Goal: Task Accomplishment & Management: Complete application form

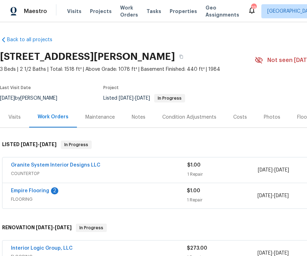
click at [41, 167] on link "Granite System Interior Designs LLC" at bounding box center [56, 164] width 90 height 5
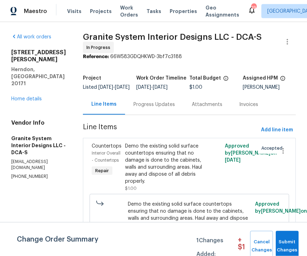
scroll to position [2, 0]
click at [153, 112] on div "Progress Updates" at bounding box center [154, 104] width 58 height 21
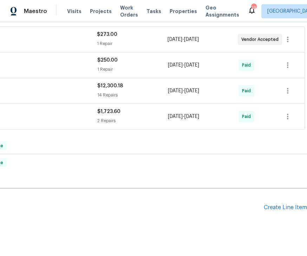
scroll to position [213, 90]
click at [282, 206] on div "Create Line Item" at bounding box center [285, 207] width 43 height 7
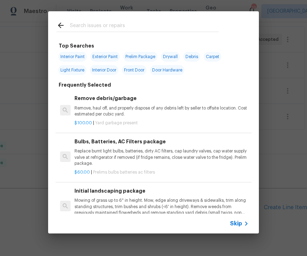
click at [76, 57] on span "Interior Paint" at bounding box center [72, 57] width 28 height 10
type input "Interior Paint"
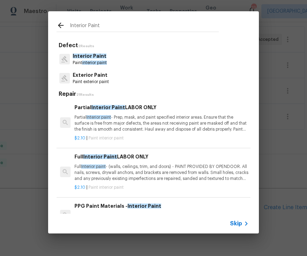
click at [32, 103] on div "Interior Paint Defect 2 Results Interior Paint Paint interior paint Exterior Pa…" at bounding box center [153, 122] width 307 height 244
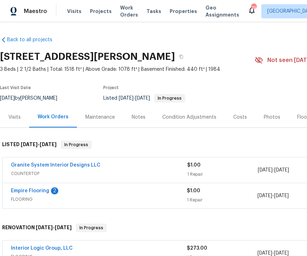
click at [40, 192] on link "Empire Flooring" at bounding box center [30, 190] width 38 height 5
click at [241, 112] on div "Costs" at bounding box center [240, 116] width 31 height 21
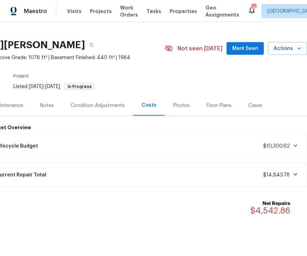
scroll to position [22, 0]
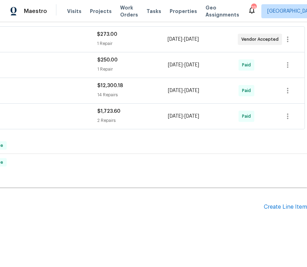
scroll to position [213, 90]
click at [290, 204] on div "Create Line Item" at bounding box center [285, 207] width 43 height 7
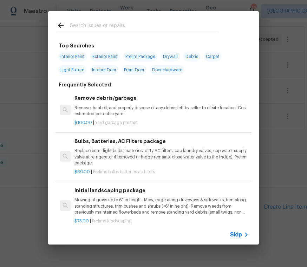
click at [82, 54] on span "Interior Paint" at bounding box center [72, 57] width 28 height 10
type input "Interior Paint"
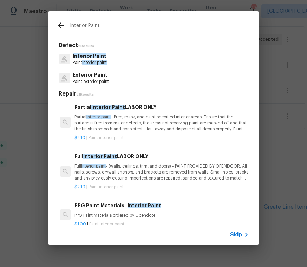
click at [116, 125] on p "Partial Interior paint - Prep, mask, and paint specified interior areas. Ensure…" at bounding box center [162, 123] width 174 height 18
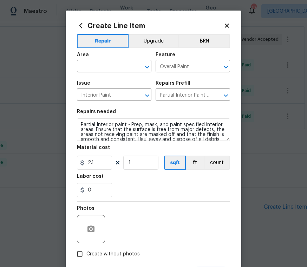
click at [148, 65] on icon "Open" at bounding box center [147, 67] width 8 height 8
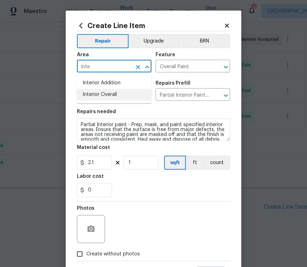
click at [109, 93] on li "Interior Overall" at bounding box center [114, 95] width 75 height 12
type input "Interior Overall"
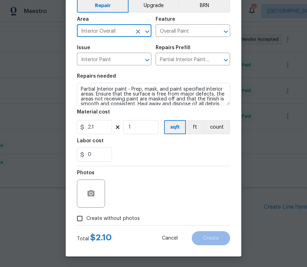
scroll to position [37, 0]
click at [145, 126] on input "1" at bounding box center [140, 127] width 35 height 14
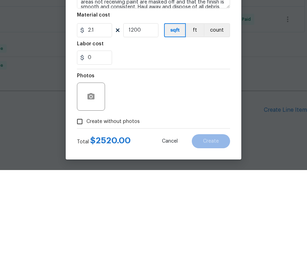
click at [194, 166] on div "Photos" at bounding box center [153, 189] width 153 height 46
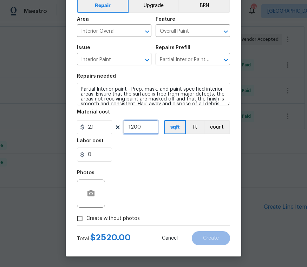
click at [153, 125] on input "1200" at bounding box center [140, 127] width 35 height 14
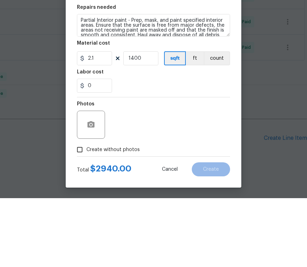
click at [184, 148] on div "0" at bounding box center [153, 155] width 153 height 14
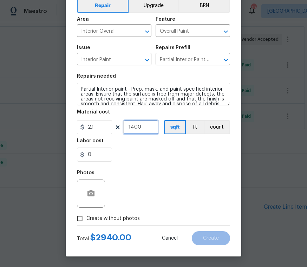
click at [150, 128] on input "1400" at bounding box center [140, 127] width 35 height 14
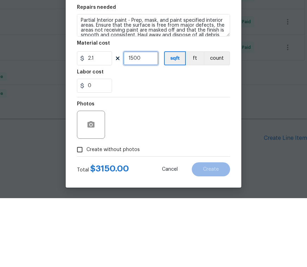
type input "1500"
click at [179, 148] on div "0" at bounding box center [153, 155] width 153 height 14
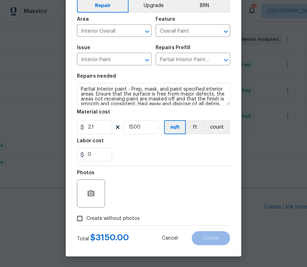
click at [82, 218] on input "Create without photos" at bounding box center [79, 218] width 13 height 13
checkbox input "true"
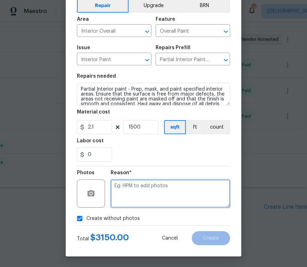
click at [140, 191] on textarea at bounding box center [170, 194] width 119 height 28
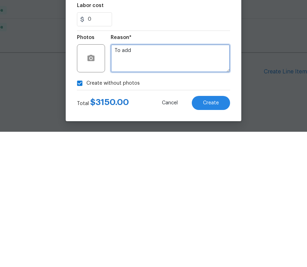
type textarea "To add"
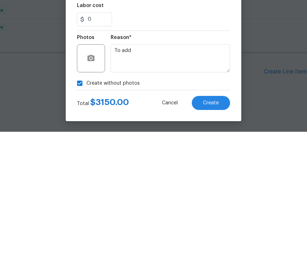
click at [181, 212] on div "Create without photos" at bounding box center [153, 218] width 153 height 13
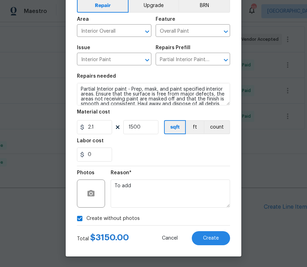
click at [206, 237] on span "Create" at bounding box center [211, 238] width 16 height 5
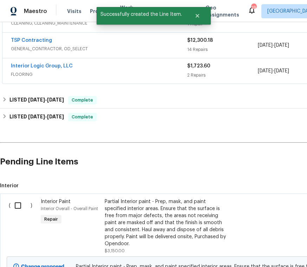
scroll to position [259, 0]
click at [24, 198] on input "checkbox" at bounding box center [21, 205] width 20 height 15
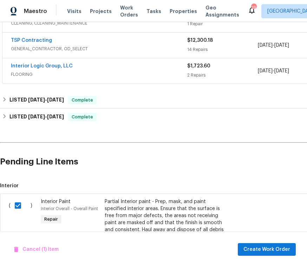
click at [21, 198] on input "checkbox" at bounding box center [21, 205] width 20 height 15
checkbox input "false"
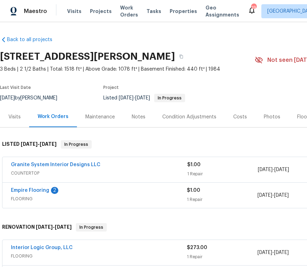
scroll to position [0, 0]
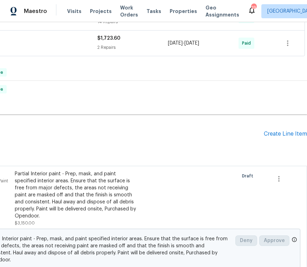
click at [285, 131] on div "Create Line Item" at bounding box center [285, 134] width 43 height 7
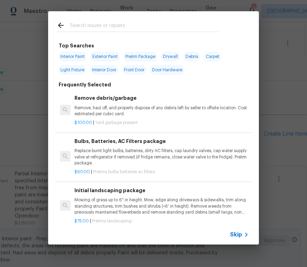
click at [94, 25] on input "text" at bounding box center [144, 26] width 149 height 11
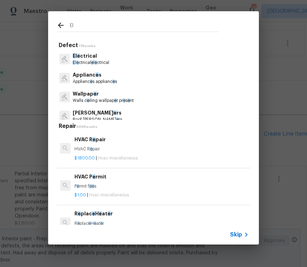
type input "Ele"
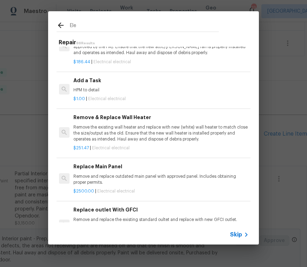
scroll to position [537, 1]
click at [111, 82] on div "Add a Task HPM to detail" at bounding box center [160, 85] width 174 height 17
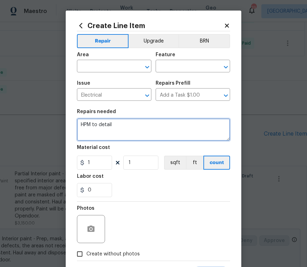
click at [133, 128] on textarea "HPM to detail" at bounding box center [153, 129] width 153 height 22
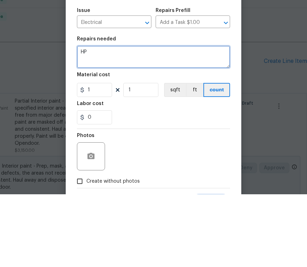
type textarea "H"
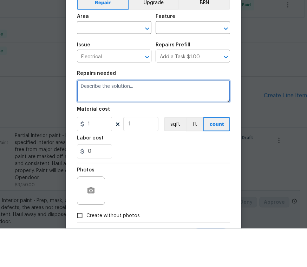
click at [148, 66] on icon "Open" at bounding box center [147, 67] width 4 height 2
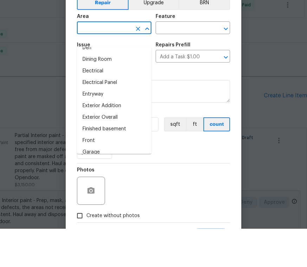
scroll to position [123, 0]
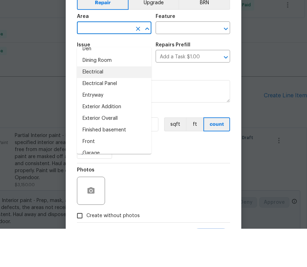
click at [104, 105] on li "Electrical" at bounding box center [114, 111] width 75 height 12
type input "Electrical"
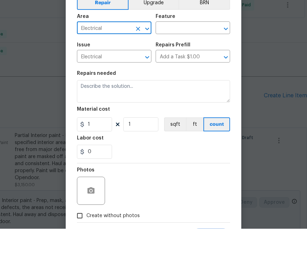
click at [215, 62] on button "Clear" at bounding box center [217, 67] width 10 height 10
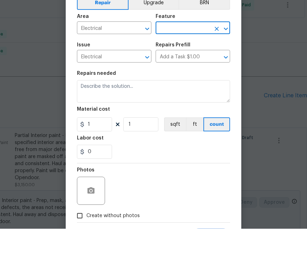
click at [189, 62] on input "text" at bounding box center [183, 67] width 55 height 11
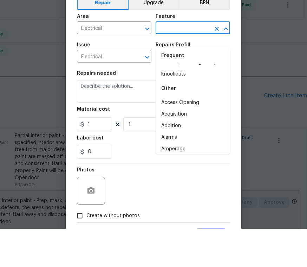
scroll to position [44, 0]
click at [174, 119] on div "Other" at bounding box center [193, 127] width 75 height 17
click at [171, 119] on div "Other" at bounding box center [193, 127] width 75 height 17
click at [174, 119] on div "Other" at bounding box center [193, 127] width 75 height 17
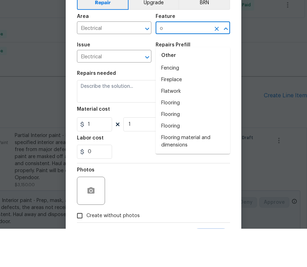
scroll to position [0, 0]
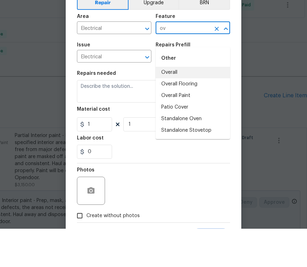
click at [174, 105] on li "Overall" at bounding box center [193, 111] width 75 height 12
type input "Overall"
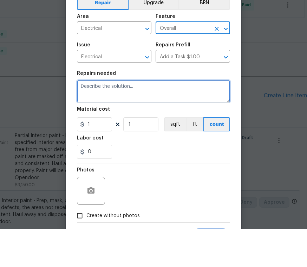
click at [134, 118] on textarea at bounding box center [153, 129] width 153 height 22
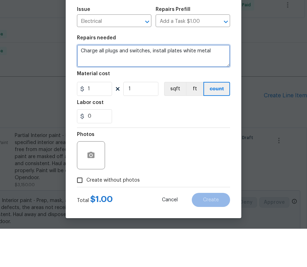
scroll to position [37, 0]
type textarea "Charge all plugs and switches, install plates white metal"
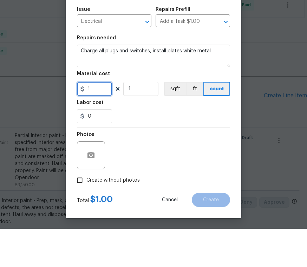
click at [103, 120] on input "1" at bounding box center [94, 127] width 35 height 14
type input "600"
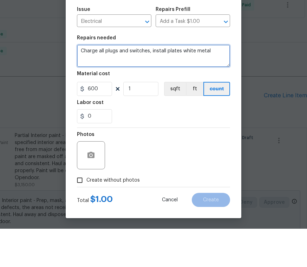
click at [172, 83] on textarea "Charge all plugs and switches, install plates white metal" at bounding box center [153, 94] width 153 height 22
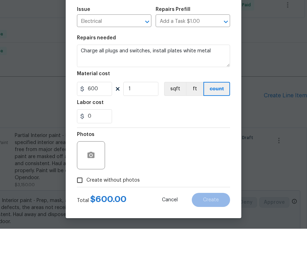
click at [146, 110] on div "Material cost" at bounding box center [153, 114] width 153 height 9
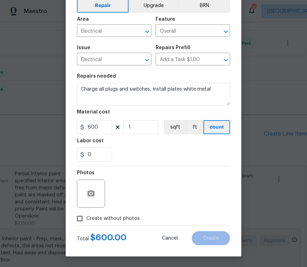
click at [85, 221] on input "Create without photos" at bounding box center [79, 218] width 13 height 13
checkbox input "true"
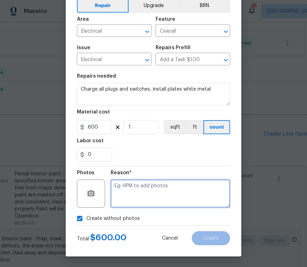
click at [142, 196] on textarea at bounding box center [170, 194] width 119 height 28
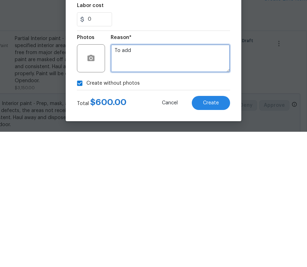
type textarea "To add"
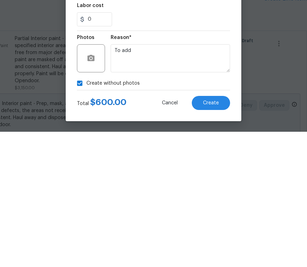
click at [192, 212] on div "Create without photos" at bounding box center [153, 218] width 153 height 13
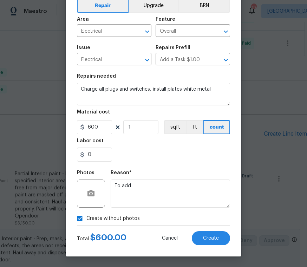
click at [206, 237] on span "Create" at bounding box center [211, 238] width 16 height 5
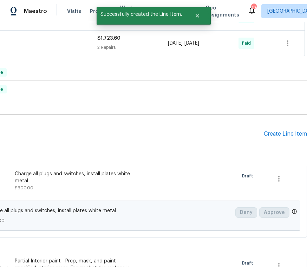
click at [280, 131] on div "Create Line Item" at bounding box center [285, 134] width 43 height 7
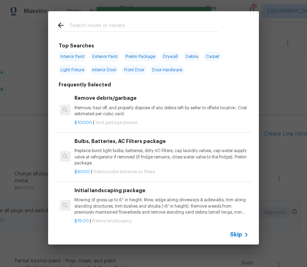
click at [97, 21] on input "text" at bounding box center [144, 26] width 149 height 11
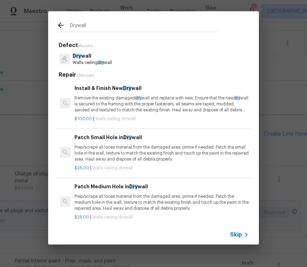
type input "Drywall"
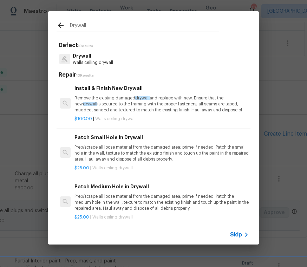
click at [166, 98] on p "Remove the existing damaged drywall and replace with new. Ensure that the new d…" at bounding box center [162, 104] width 174 height 18
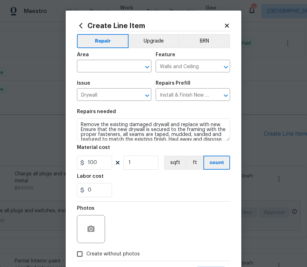
click at [141, 69] on icon "Clear" at bounding box center [138, 67] width 7 height 7
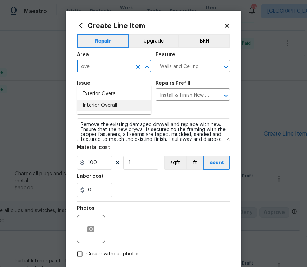
click at [111, 100] on li "Interior Overall" at bounding box center [114, 106] width 75 height 12
type input "Interior Overall"
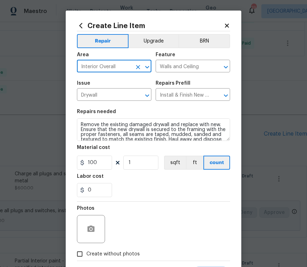
click at [196, 20] on div "Create Line Item Repair Upgrade BRN Area Interior Overall ​ Feature Walls and C…" at bounding box center [154, 152] width 176 height 282
click at [147, 162] on input "1" at bounding box center [140, 163] width 35 height 14
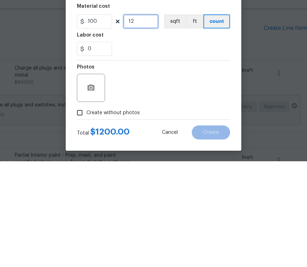
scroll to position [37, 0]
type input "12"
click at [190, 166] on div "Photos" at bounding box center [153, 189] width 153 height 46
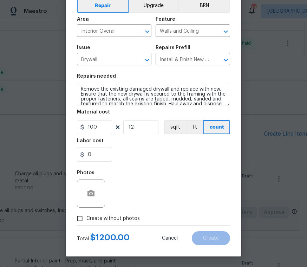
click at [80, 216] on input "Create without photos" at bounding box center [79, 218] width 13 height 13
checkbox input "true"
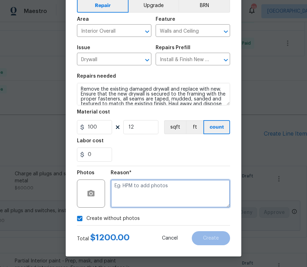
click at [155, 192] on textarea at bounding box center [170, 194] width 119 height 28
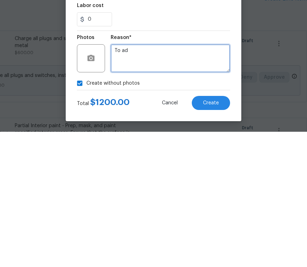
type textarea "To add"
click at [151, 231] on button "Cancel" at bounding box center [170, 238] width 38 height 14
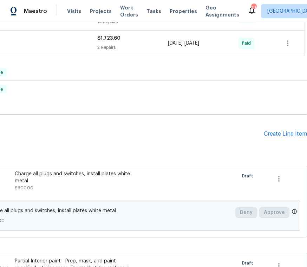
click at [282, 131] on div "Create Line Item" at bounding box center [285, 134] width 43 height 7
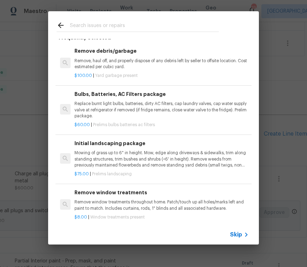
scroll to position [57, 0]
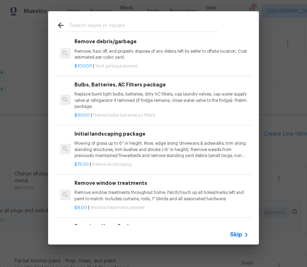
click at [240, 228] on div "Skip" at bounding box center [153, 235] width 211 height 20
click at [239, 238] on span "Skip" at bounding box center [236, 234] width 12 height 7
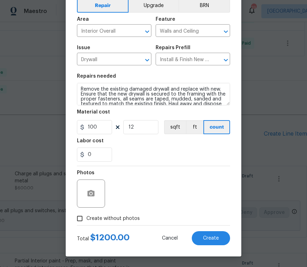
scroll to position [37, 0]
click at [82, 216] on input "Create without photos" at bounding box center [79, 218] width 13 height 13
checkbox input "true"
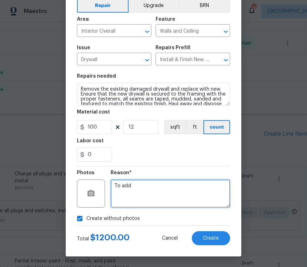
click at [150, 190] on textarea "To add" at bounding box center [170, 194] width 119 height 28
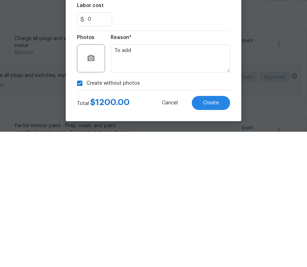
click at [218, 236] on span "Create" at bounding box center [211, 238] width 16 height 5
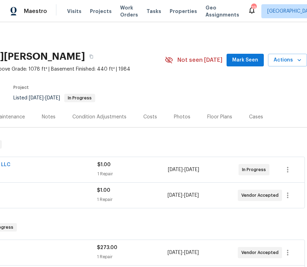
scroll to position [0, 90]
click at [247, 56] on span "Mark Seen" at bounding box center [245, 60] width 26 height 9
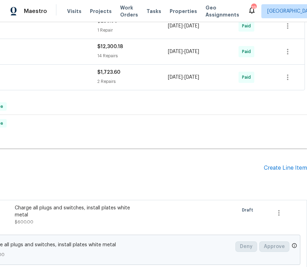
scroll to position [252, 90]
click at [270, 165] on div "Create Line Item" at bounding box center [285, 168] width 43 height 7
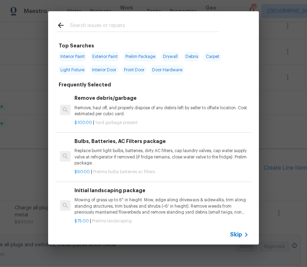
click at [97, 23] on input "text" at bounding box center [144, 26] width 149 height 11
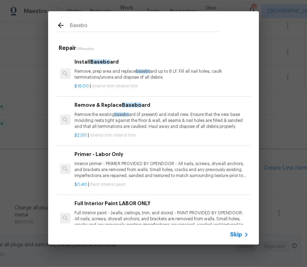
type input "Baseboa"
click at [112, 73] on p "Remove, prep area and replace baseboa rd up to 8 LF. Fill all nail holes, caulk…" at bounding box center [162, 75] width 174 height 12
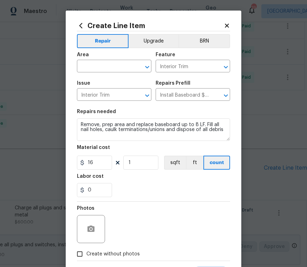
click at [144, 69] on icon "Open" at bounding box center [147, 67] width 8 height 8
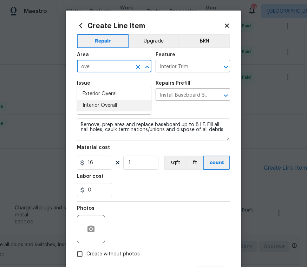
click at [108, 100] on li "Interior Overall" at bounding box center [114, 106] width 75 height 12
type input "Interior Overall"
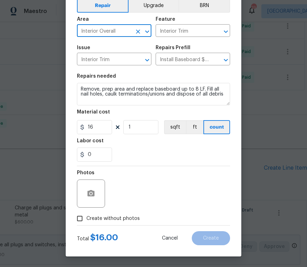
scroll to position [37, 0]
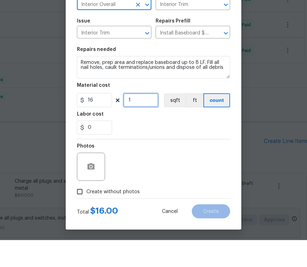
click at [142, 120] on input "1" at bounding box center [140, 127] width 35 height 14
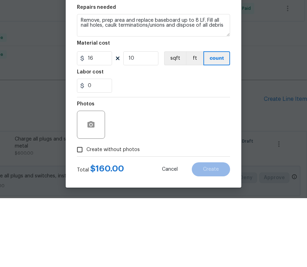
click at [190, 148] on div "0" at bounding box center [153, 155] width 153 height 14
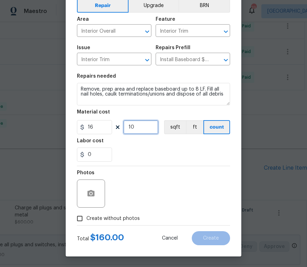
click at [147, 122] on input "10" at bounding box center [140, 127] width 35 height 14
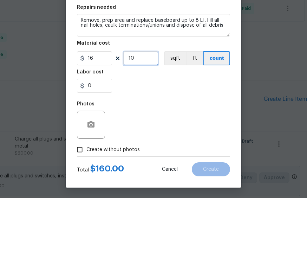
click at [138, 120] on input "10" at bounding box center [140, 127] width 35 height 14
type input "15"
click at [166, 148] on div "0" at bounding box center [153, 155] width 153 height 14
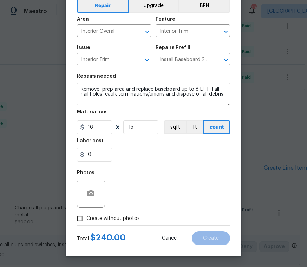
click at [82, 217] on input "Create without photos" at bounding box center [79, 218] width 13 height 13
checkbox input "true"
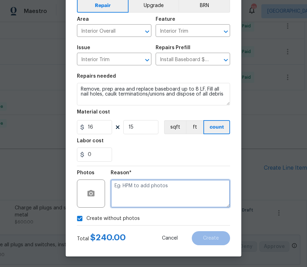
click at [151, 188] on textarea at bounding box center [170, 194] width 119 height 28
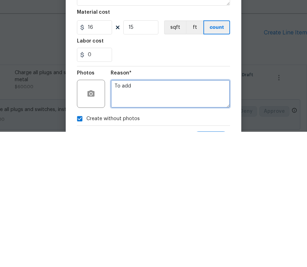
scroll to position [0, 0]
type textarea "To add"
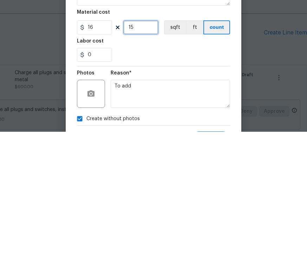
click at [145, 156] on input "15" at bounding box center [140, 163] width 35 height 14
click at [176, 183] on div "0" at bounding box center [153, 190] width 153 height 14
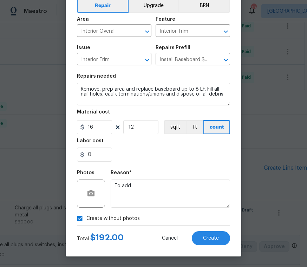
scroll to position [37, 0]
click at [146, 128] on input "12" at bounding box center [140, 127] width 35 height 14
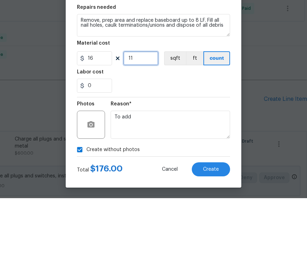
type input "11"
click at [157, 148] on div "0" at bounding box center [153, 155] width 153 height 14
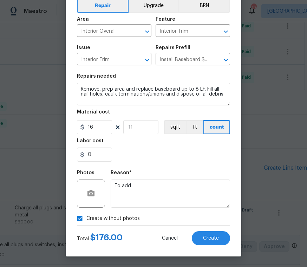
click at [211, 233] on button "Create" at bounding box center [211, 238] width 38 height 14
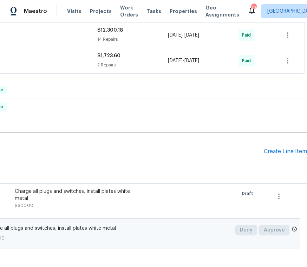
scroll to position [270, 90]
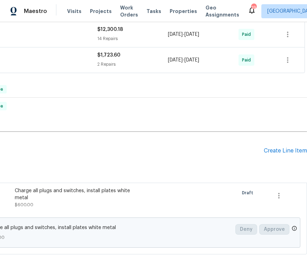
click at [280, 148] on div "Create Line Item" at bounding box center [285, 151] width 43 height 7
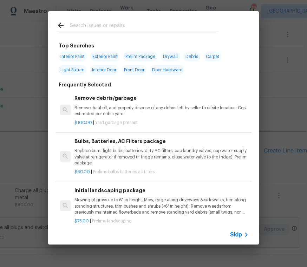
click at [166, 19] on div at bounding box center [137, 25] width 179 height 28
click at [100, 25] on input "text" at bounding box center [144, 26] width 149 height 11
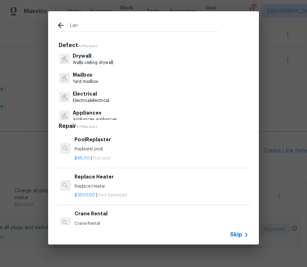
type input "Land"
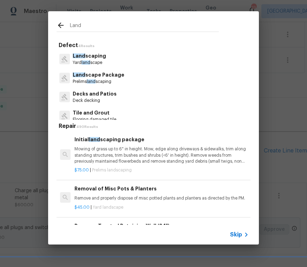
click at [99, 59] on p "Land scaping" at bounding box center [89, 55] width 33 height 7
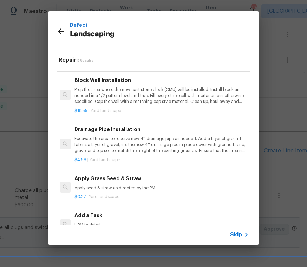
scroll to position [486, 0]
click at [99, 212] on h6 "Add a Task" at bounding box center [162, 216] width 174 height 8
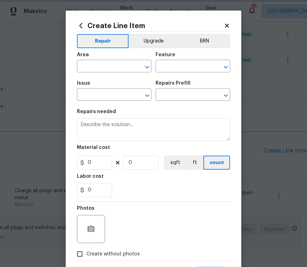
type input "Landscaping"
type input "Add a Task $1.00"
type textarea "HPM to detail"
type input "1"
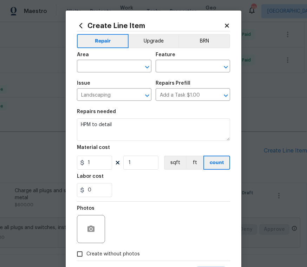
click at [125, 66] on input "text" at bounding box center [104, 67] width 55 height 11
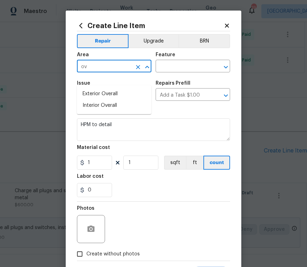
click at [106, 100] on li "Interior Overall" at bounding box center [114, 106] width 75 height 12
type input "Interior Overall"
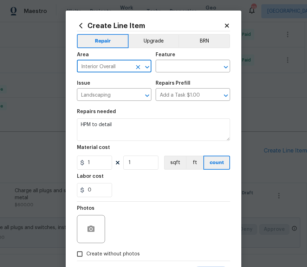
click at [186, 64] on input "text" at bounding box center [183, 67] width 55 height 11
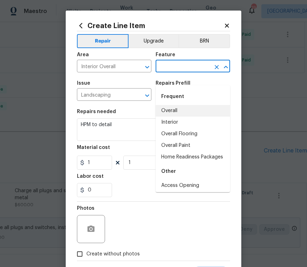
click at [179, 105] on li "Overall" at bounding box center [193, 111] width 75 height 12
type input "Overall"
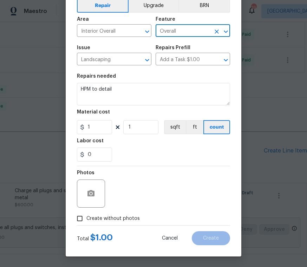
scroll to position [37, 0]
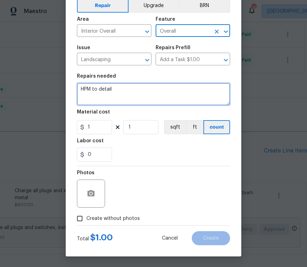
click at [128, 92] on textarea "HPM to detail" at bounding box center [153, 94] width 153 height 22
type textarea "H"
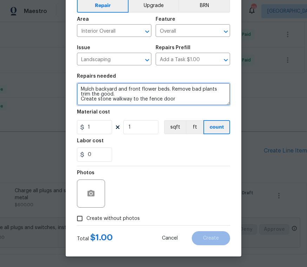
scroll to position [9, 0]
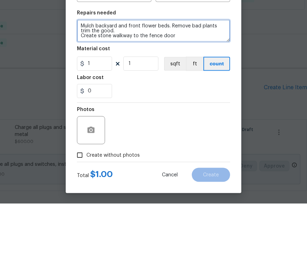
type textarea "Mulch backyard and front flower beds. Remove bad plants trim the good. Create s…"
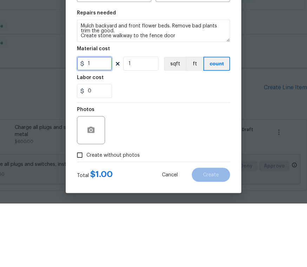
click at [105, 120] on input "1" at bounding box center [94, 127] width 35 height 14
type input "700"
click at [184, 148] on div "0" at bounding box center [153, 155] width 153 height 14
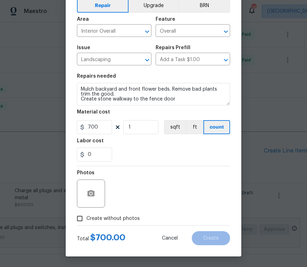
click at [80, 219] on input "Create without photos" at bounding box center [79, 218] width 13 height 13
checkbox input "true"
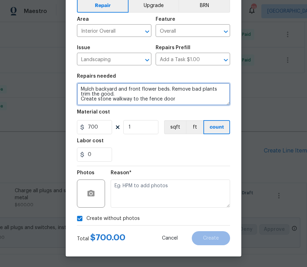
click at [191, 102] on textarea "Mulch backyard and front flower beds. Remove bad plants trim the good. Create s…" at bounding box center [153, 94] width 153 height 22
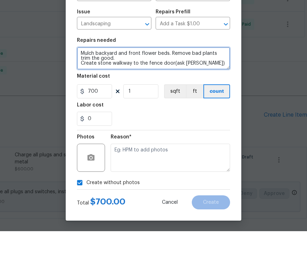
scroll to position [37, 0]
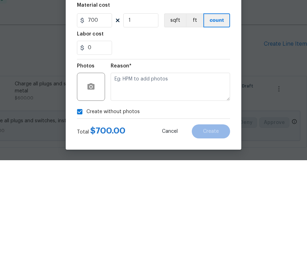
type textarea "Mulch backyard and front flower beds. Remove bad plants trim the good. Create s…"
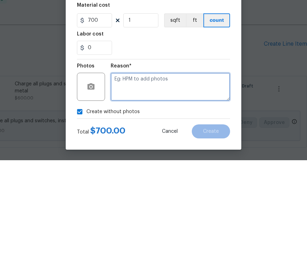
click at [152, 180] on textarea at bounding box center [170, 194] width 119 height 28
type textarea "To add"
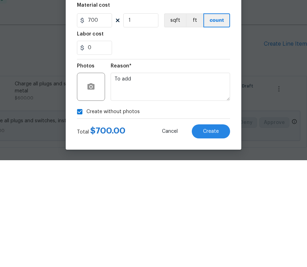
click at [208, 70] on section "Repairs needed Mulch backyard and front flower beds. Remove bad plants trim the…" at bounding box center [153, 118] width 153 height 96
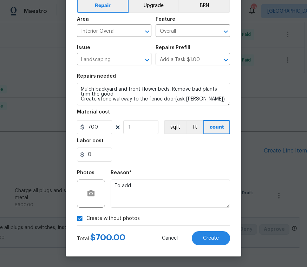
click at [214, 241] on button "Create" at bounding box center [211, 238] width 38 height 14
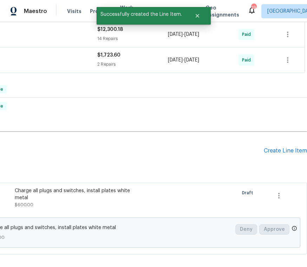
click at [276, 148] on div "Create Line Item" at bounding box center [285, 151] width 43 height 7
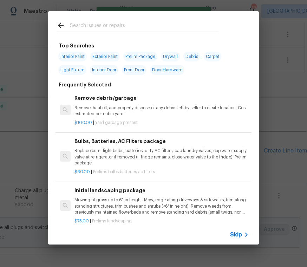
click at [114, 22] on input "text" at bounding box center [144, 26] width 149 height 11
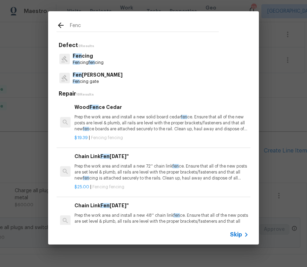
type input "Fence"
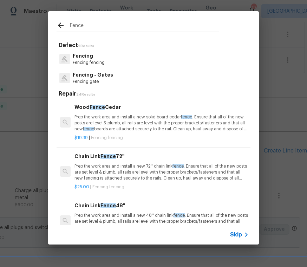
click at [100, 77] on p "Fencing - Gates" at bounding box center [93, 74] width 40 height 7
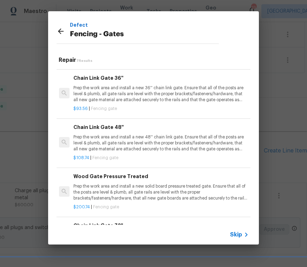
scroll to position [119, 1]
click at [139, 189] on p "Prep the work area and install a new solid board pressure treated gate. Ensure …" at bounding box center [160, 192] width 174 height 18
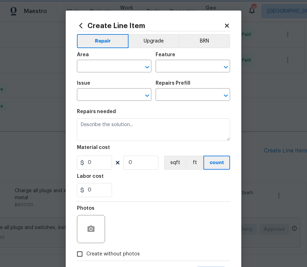
type input "Fencing - Gates"
type input "Wood Gate Pressure Treated $200.74"
type textarea "Prep the work area and install a new solid board pressure treated gate. Ensure …"
type input "200.74"
type input "1"
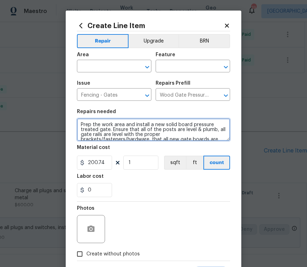
click at [225, 137] on textarea "Prep the work area and install a new solid board pressure treated gate. Ensure …" at bounding box center [153, 129] width 153 height 22
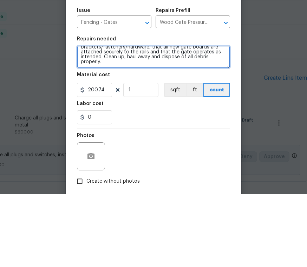
scroll to position [20, 0]
click at [121, 118] on textarea "Prep the work area and install a new solid board pressure treated gate. Ensure …" at bounding box center [153, 129] width 153 height 22
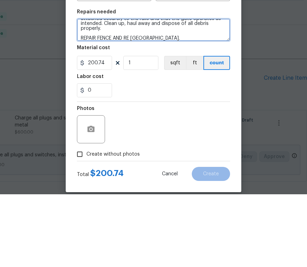
scroll to position [26, 0]
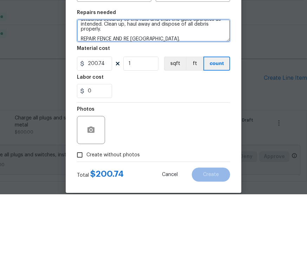
click at [174, 92] on textarea "Prep the work area and install a new solid board pressure treated gate. Ensure …" at bounding box center [153, 103] width 153 height 22
click at [168, 92] on textarea "Prep the work area and install a new solid board pressure treated gate. Ensure …" at bounding box center [153, 103] width 153 height 22
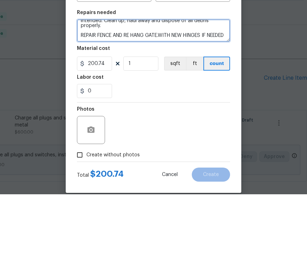
type textarea "Prep the work area and install a new solid board pressure treated gate. Ensure …"
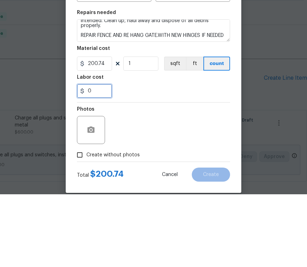
click at [103, 157] on input "0" at bounding box center [94, 164] width 35 height 14
type input "75"
click at [158, 157] on div "75" at bounding box center [153, 164] width 153 height 14
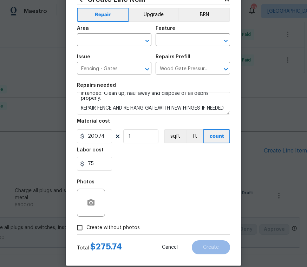
click at [146, 40] on icon "Open" at bounding box center [147, 41] width 8 height 8
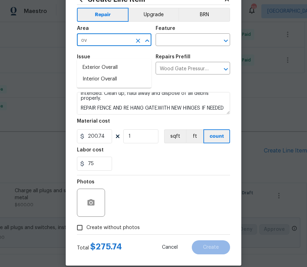
click at [113, 62] on li "Exterior Overall" at bounding box center [114, 68] width 75 height 12
type input "Exterior Overall"
click at [203, 39] on input "text" at bounding box center [183, 40] width 55 height 11
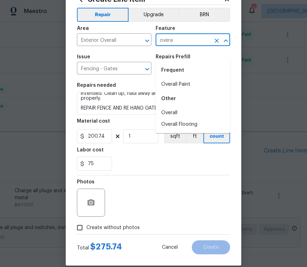
click at [176, 107] on li "Overall" at bounding box center [193, 113] width 75 height 12
type input "Overall"
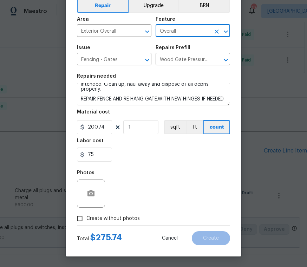
scroll to position [37, 0]
click at [86, 215] on input "Create without photos" at bounding box center [79, 218] width 13 height 13
checkbox input "true"
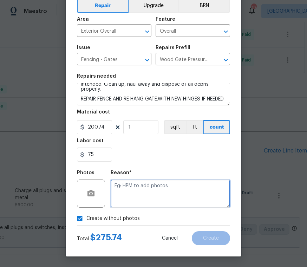
click at [134, 189] on textarea at bounding box center [170, 194] width 119 height 28
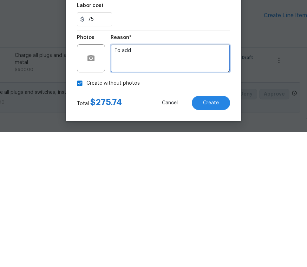
type textarea "To add"
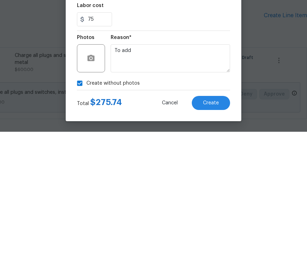
click at [220, 231] on button "Create" at bounding box center [211, 238] width 38 height 14
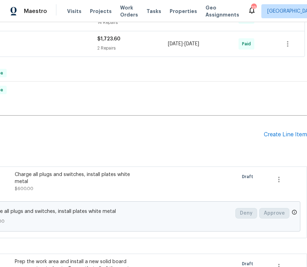
scroll to position [286, 90]
click at [291, 134] on div "Create Line Item" at bounding box center [285, 134] width 43 height 7
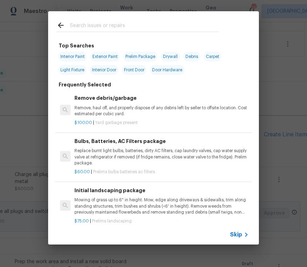
click at [91, 27] on input "text" at bounding box center [144, 26] width 149 height 11
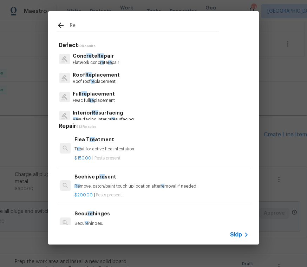
type input "R"
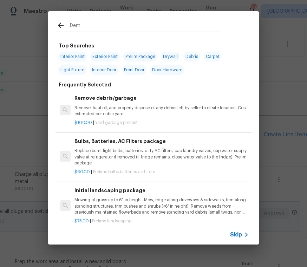
type input "Demo"
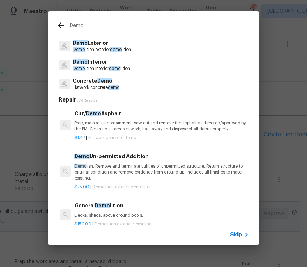
scroll to position [13, 0]
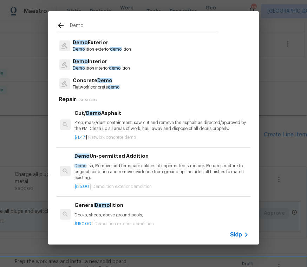
click at [96, 64] on p "Demo Interior" at bounding box center [101, 61] width 57 height 7
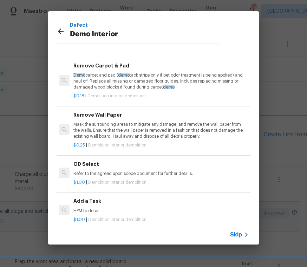
scroll to position [327, 1]
click at [151, 201] on h6 "Add a Task" at bounding box center [160, 202] width 174 height 8
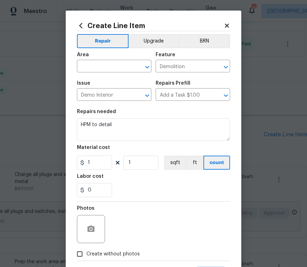
click at [140, 67] on icon "Clear" at bounding box center [138, 67] width 7 height 7
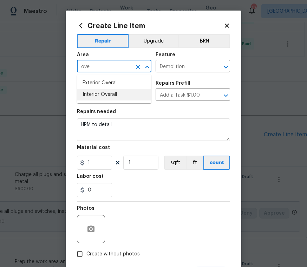
click at [105, 96] on li "Interior Overall" at bounding box center [114, 95] width 75 height 12
type input "Interior Overall"
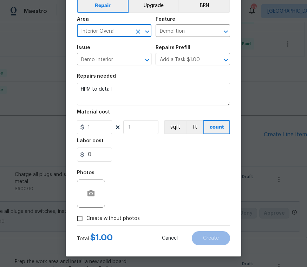
scroll to position [37, 0]
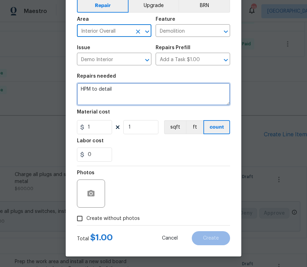
click at [134, 93] on textarea "HPM to detail" at bounding box center [153, 94] width 153 height 22
type textarea "H"
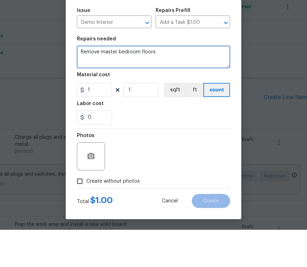
type textarea "Remove master bedroom floors"
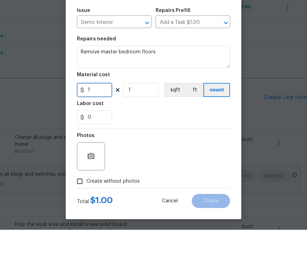
click at [103, 120] on input "1" at bounding box center [94, 127] width 35 height 14
type input "300"
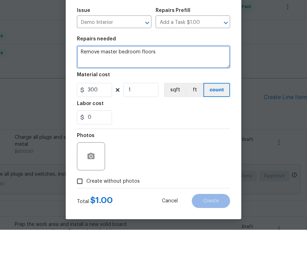
click at [169, 83] on textarea "Remove master bedroom floors" at bounding box center [153, 94] width 153 height 22
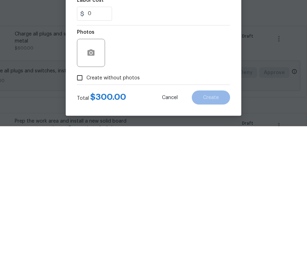
type textarea "Remove master bedroom floors , remove all trash"
click at [82, 212] on input "Create without photos" at bounding box center [79, 218] width 13 height 13
checkbox input "true"
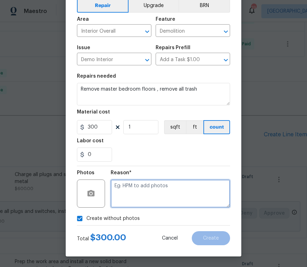
click at [150, 190] on textarea at bounding box center [170, 194] width 119 height 28
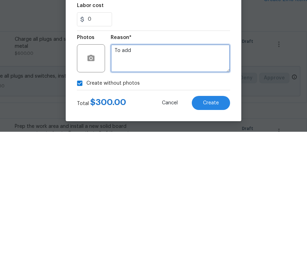
type textarea "To add"
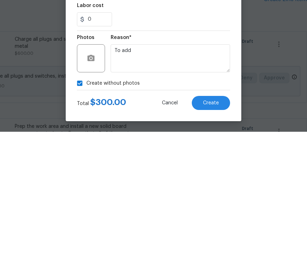
click at [214, 231] on button "Create" at bounding box center [211, 238] width 38 height 14
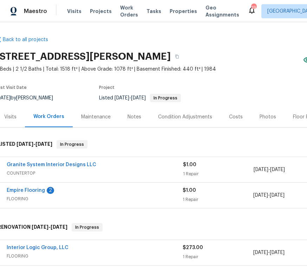
scroll to position [0, 4]
click at [37, 188] on link "Empire Flooring" at bounding box center [26, 190] width 38 height 5
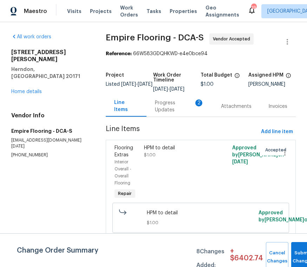
click at [173, 110] on div "Progress Updates 2" at bounding box center [179, 106] width 49 height 14
